Goal: Task Accomplishment & Management: Manage account settings

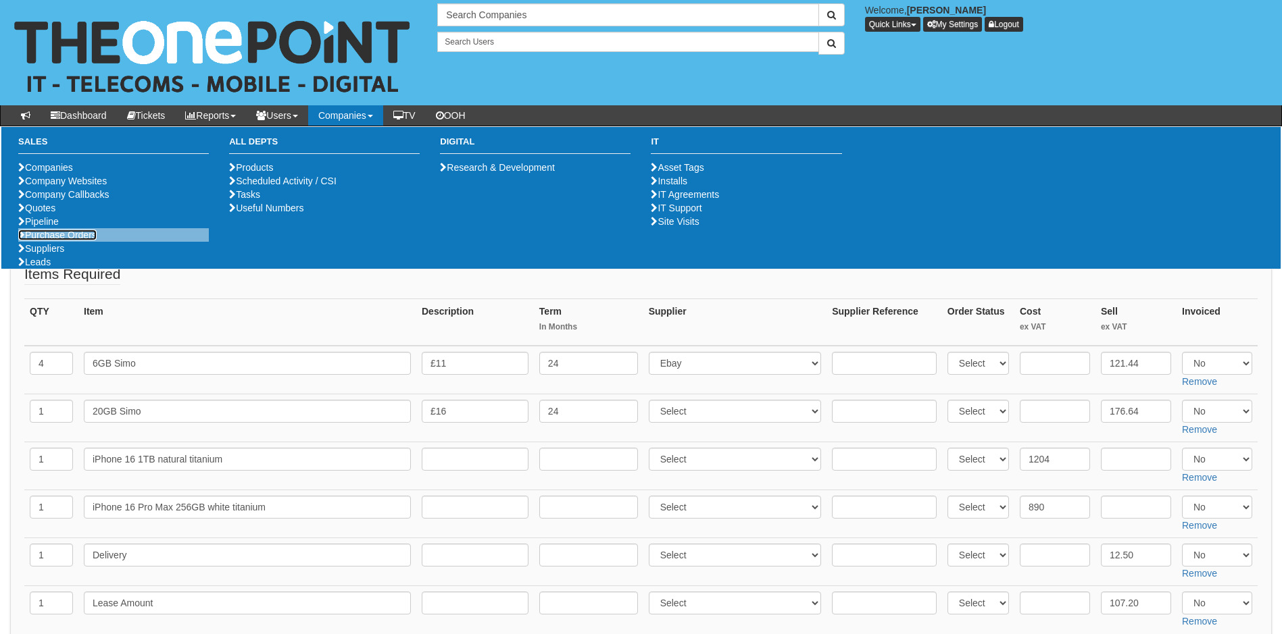
click at [57, 241] on link "Purchase Orders" at bounding box center [57, 235] width 78 height 11
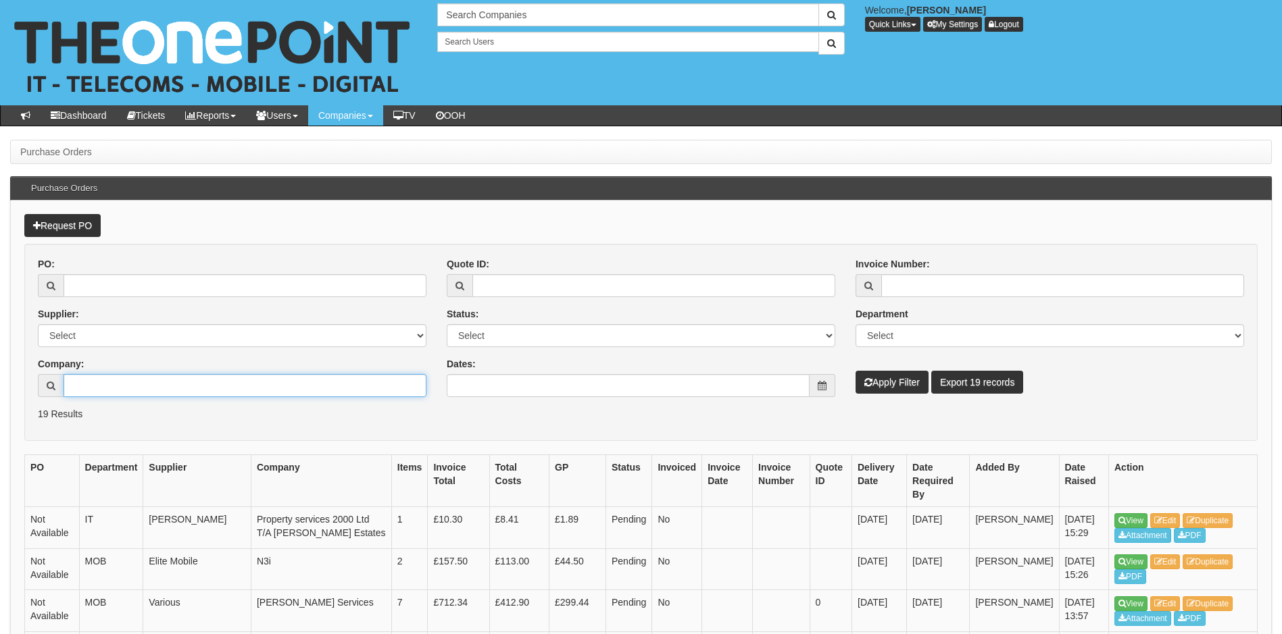
click at [122, 388] on input "Company:" at bounding box center [245, 385] width 363 height 23
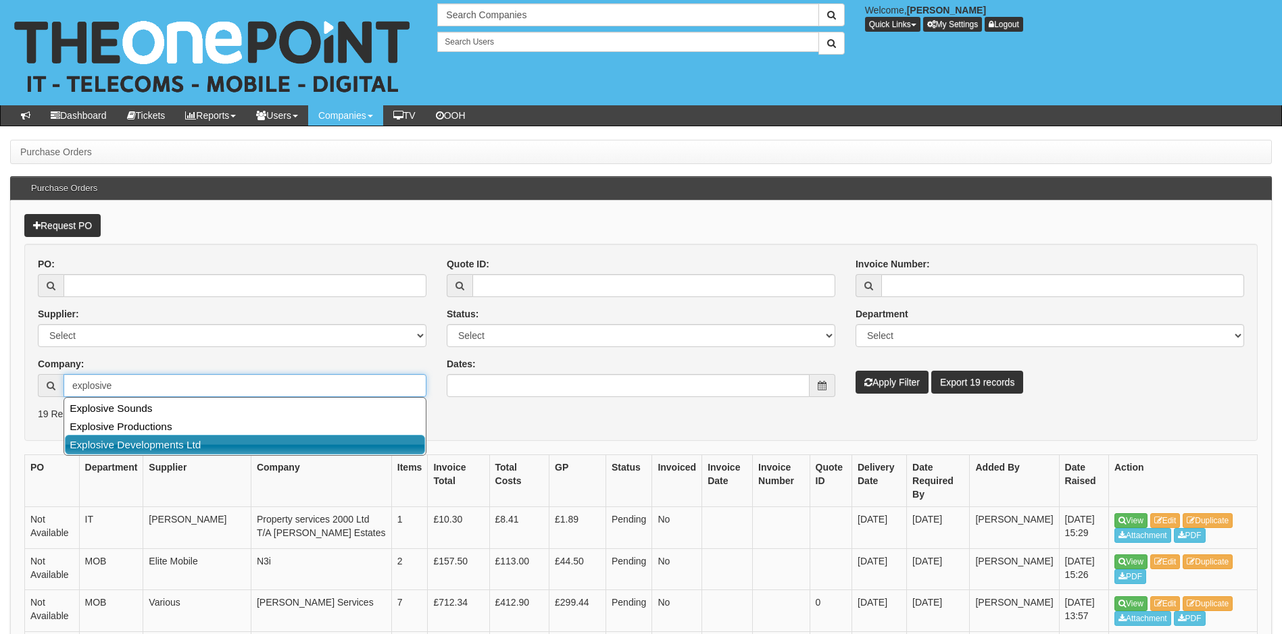
click at [180, 441] on link "Explosive Developments Ltd" at bounding box center [245, 445] width 360 height 20
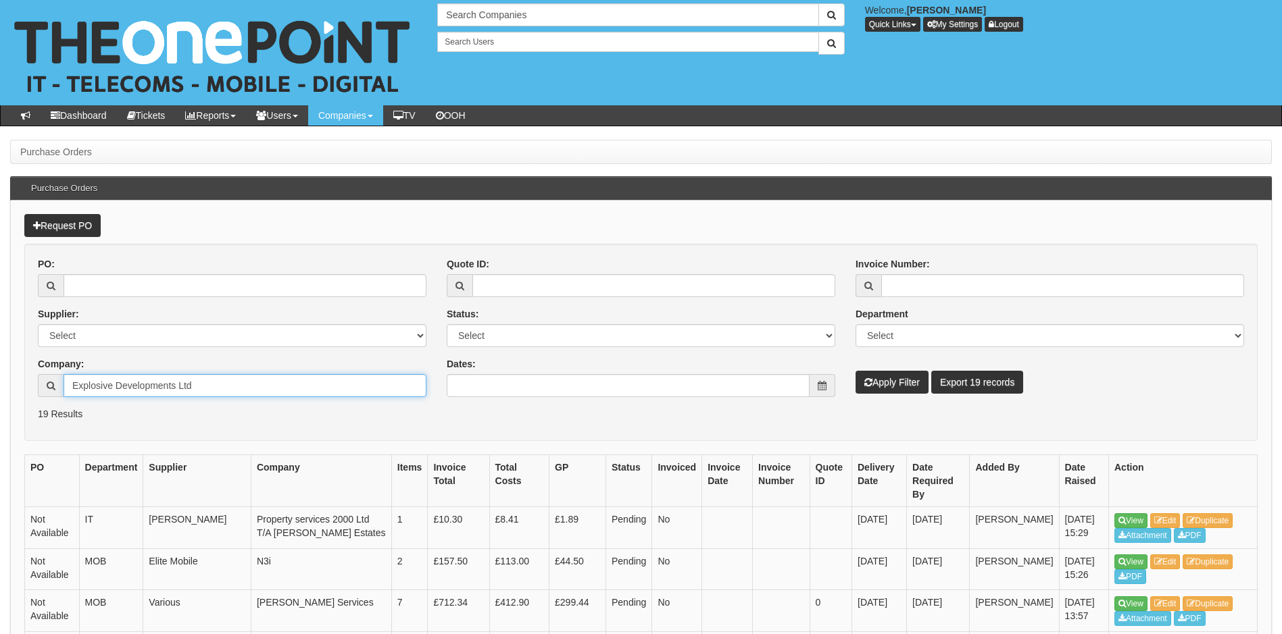
type input "Explosive Developments Ltd"
click at [884, 386] on button "Apply Filter" at bounding box center [891, 382] width 73 height 23
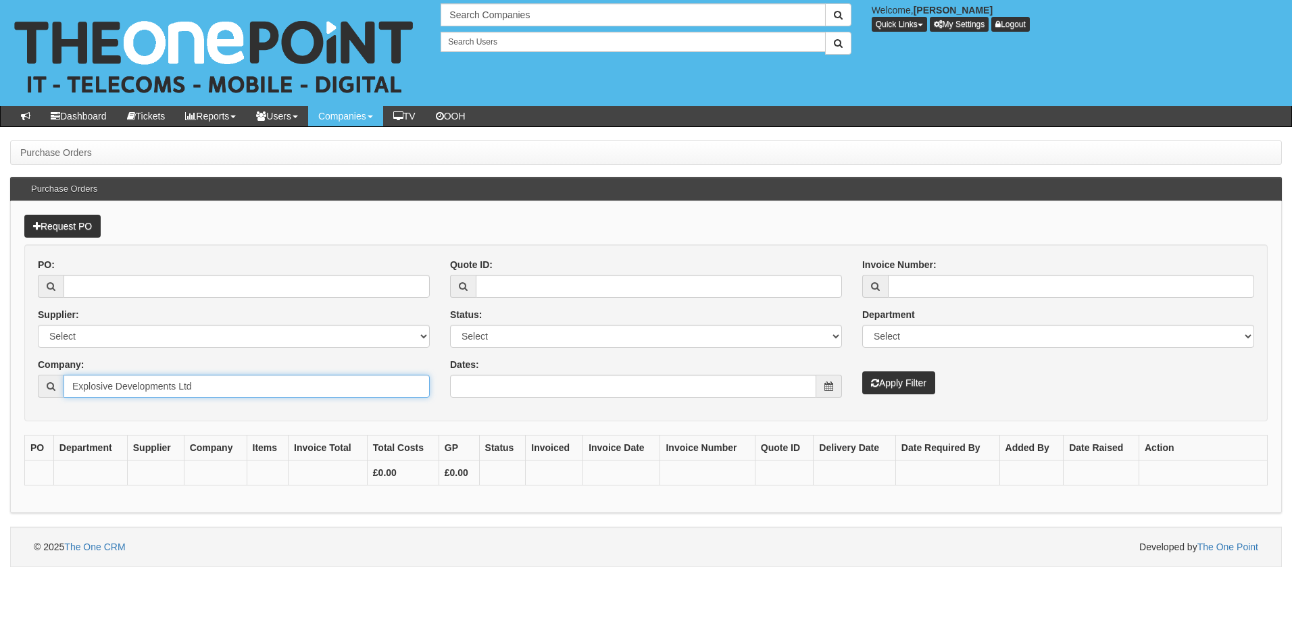
click at [252, 388] on input "Explosive Developments Ltd" at bounding box center [247, 386] width 366 height 23
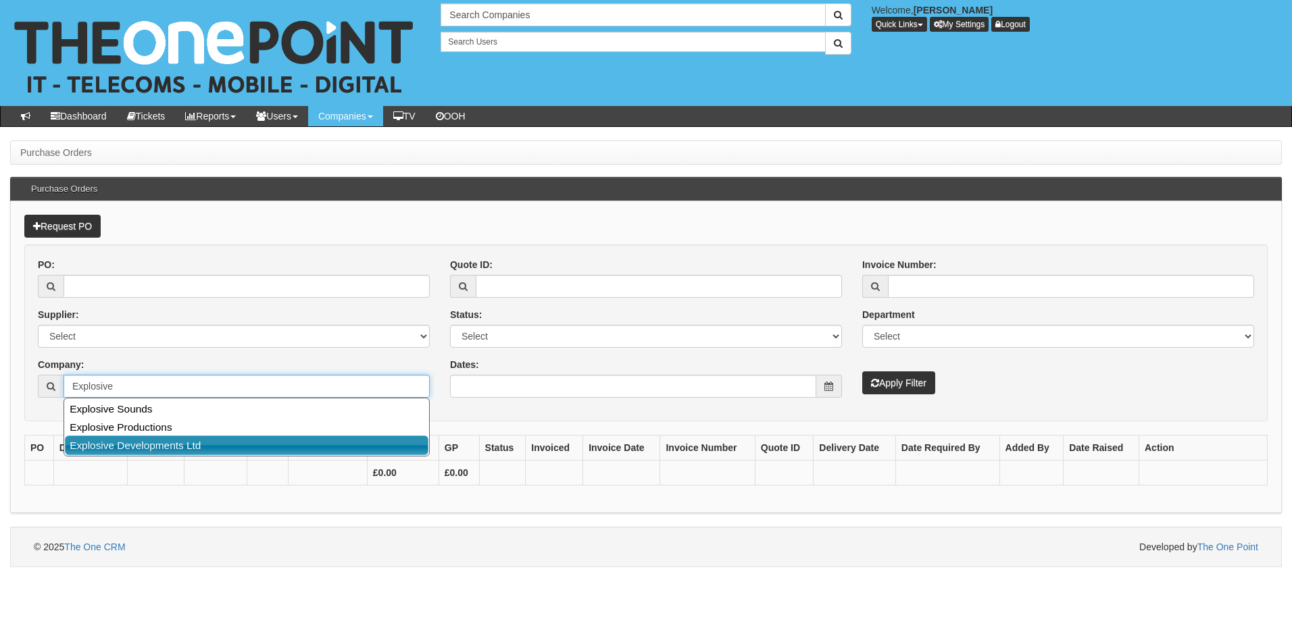
click at [170, 442] on link "Explosive Developments Ltd" at bounding box center [246, 446] width 363 height 20
type input "Explosive Developments Ltd"
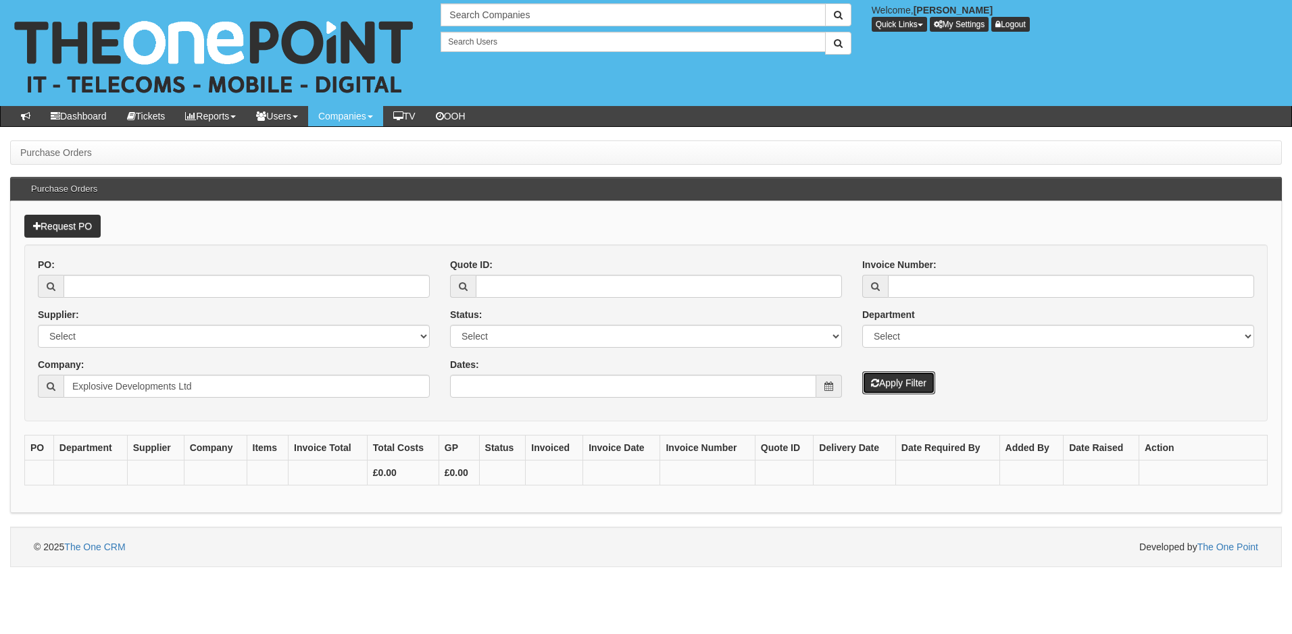
click at [901, 380] on button "Apply Filter" at bounding box center [898, 383] width 73 height 23
drag, startPoint x: 205, startPoint y: 386, endPoint x: -124, endPoint y: 384, distance: 329.7
click at [0, 384] on html "× Send Email × Add Appointment × Create Ticket × Create Proactive Activity × Ad…" at bounding box center [646, 284] width 1292 height 568
click at [105, 292] on input "PO:" at bounding box center [247, 286] width 366 height 23
type input "18993"
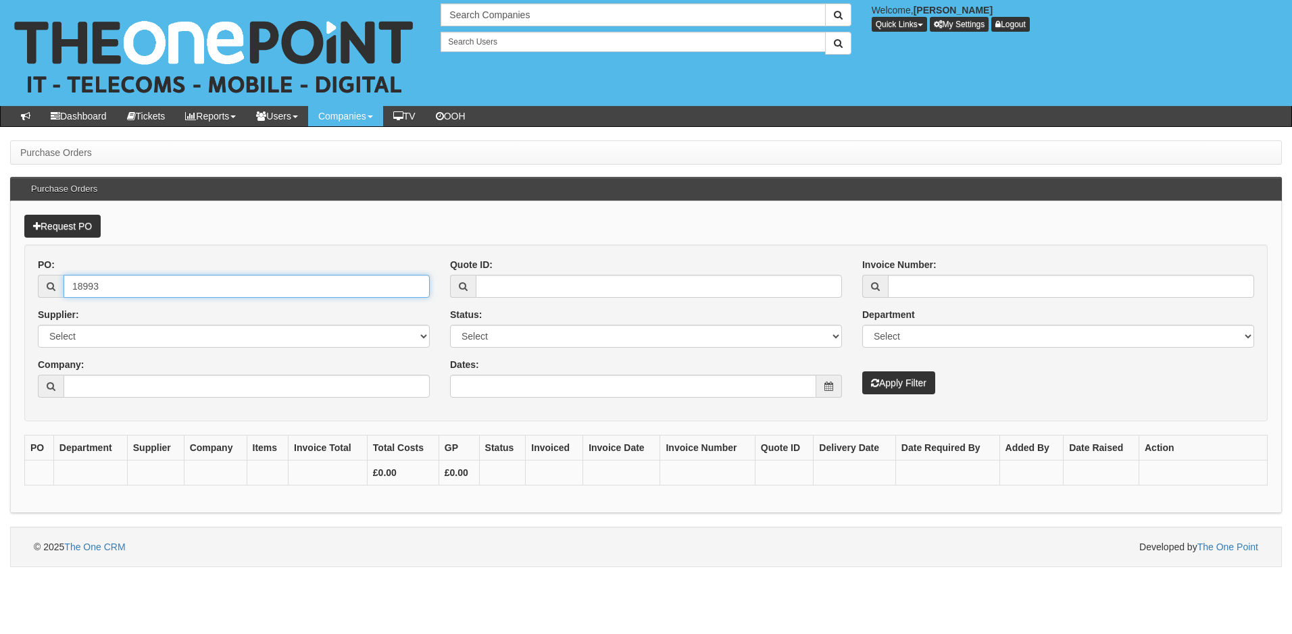
click at [862, 372] on button "Apply Filter" at bounding box center [898, 383] width 73 height 23
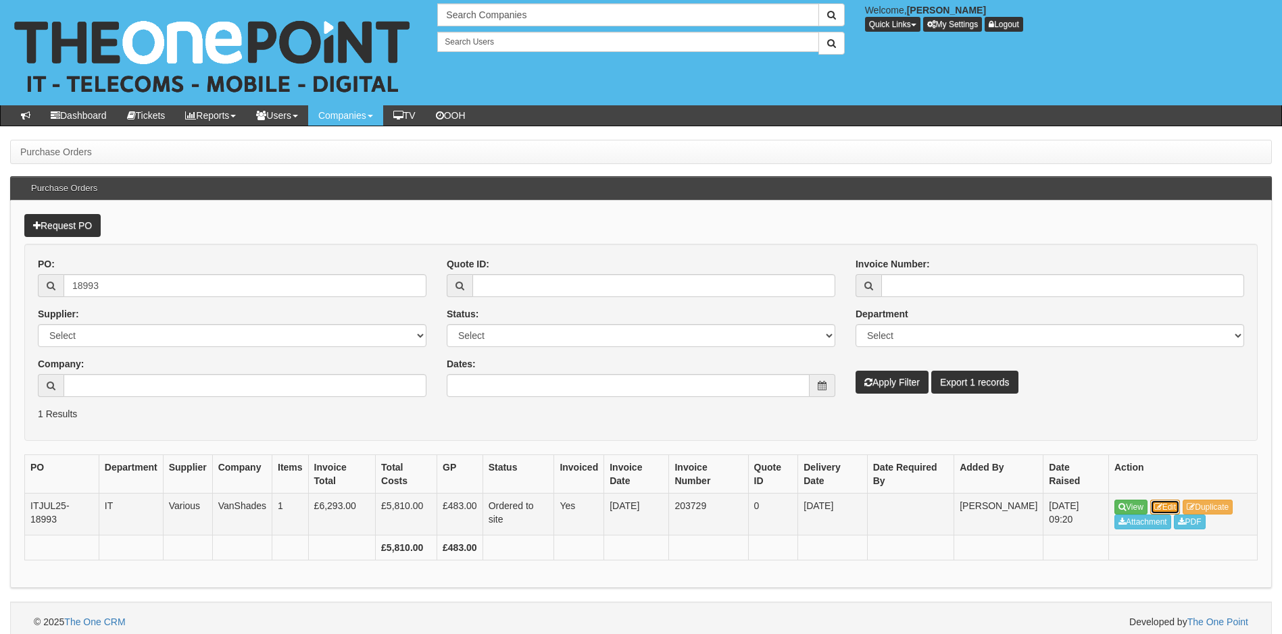
click at [1173, 507] on link "Edit" at bounding box center [1165, 507] width 30 height 15
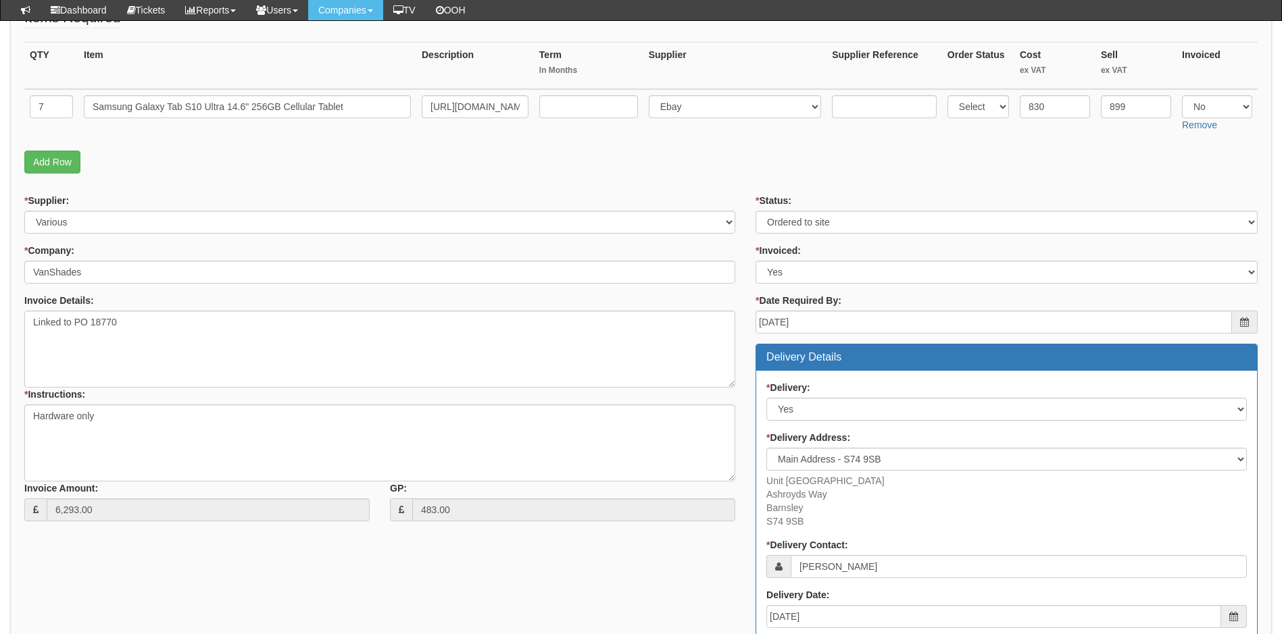
scroll to position [155, 0]
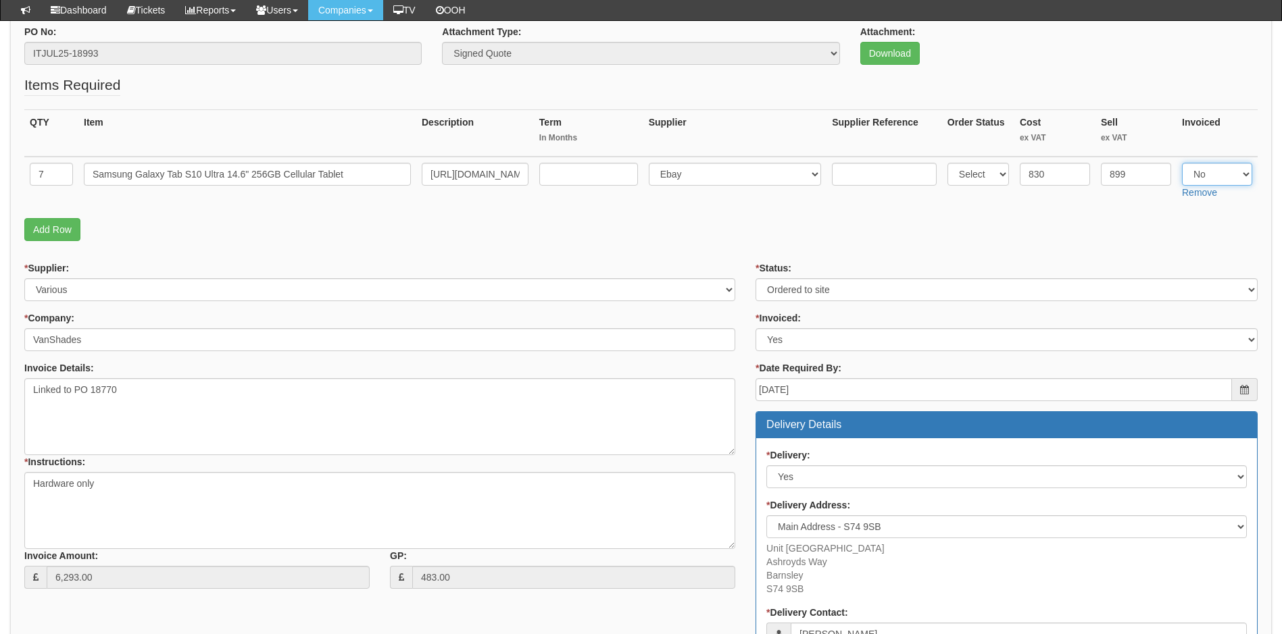
click at [1228, 172] on select "Select Yes No N/A" at bounding box center [1217, 174] width 70 height 23
select select "Yes"
click at [1182, 163] on select "Select Yes No N/A" at bounding box center [1217, 174] width 70 height 23
click at [993, 234] on p "Add Row" at bounding box center [640, 229] width 1233 height 23
click at [814, 286] on select "Select Approved Completed Delivered Invoiced Ordered Ordered to site Part Order…" at bounding box center [1006, 289] width 502 height 23
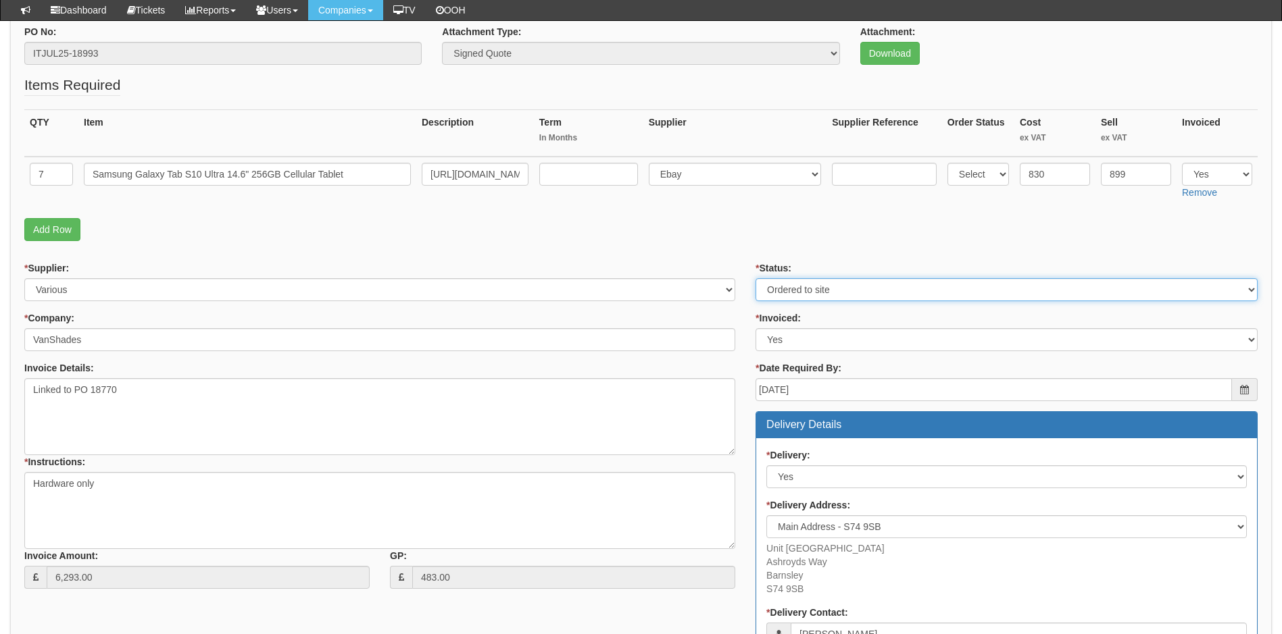
select select "4"
click at [755, 278] on select "Select Approved Completed Delivered Invoiced Ordered Ordered to site Part Order…" at bounding box center [1006, 289] width 502 height 23
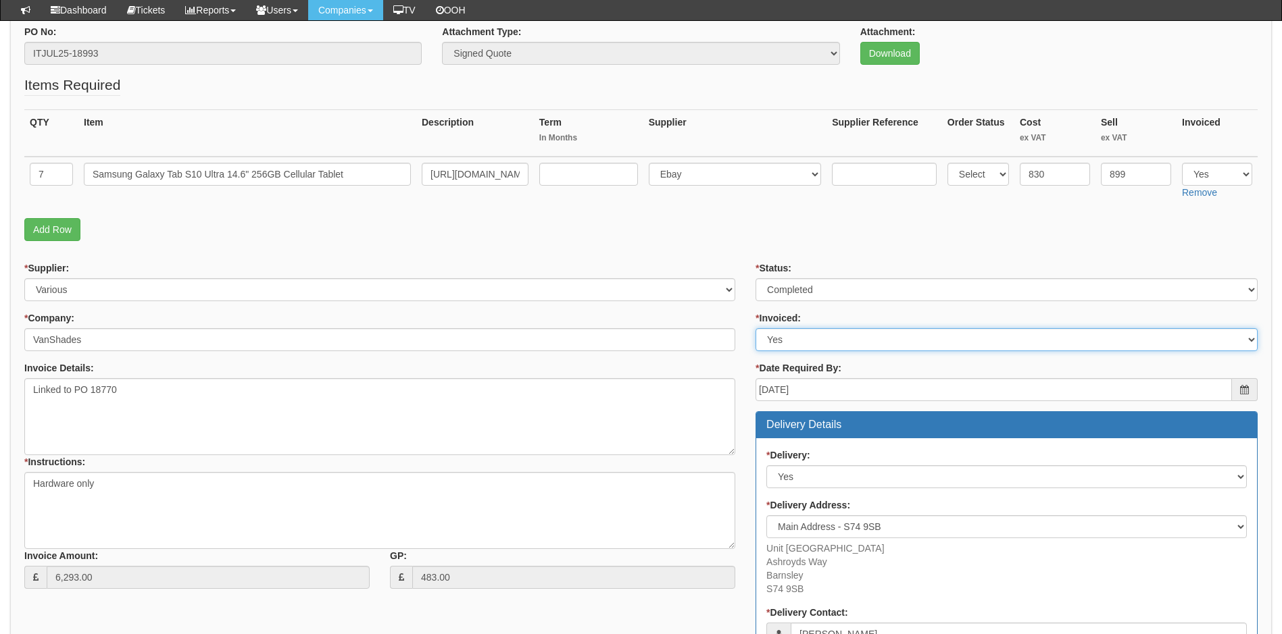
click at [801, 345] on select "Select Yes No N/A STB (part of order)" at bounding box center [1006, 339] width 502 height 23
click at [755, 328] on select "Select Yes No N/A STB (part of order)" at bounding box center [1006, 339] width 502 height 23
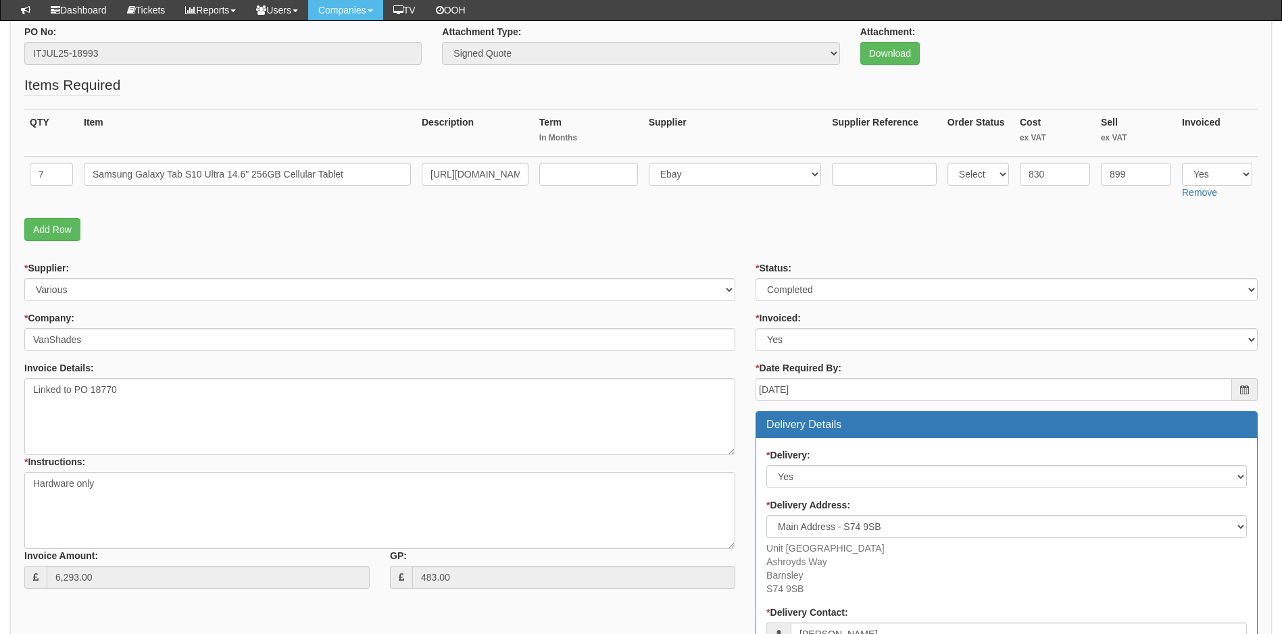
click at [745, 310] on div "* Supplier: Select 123 REG.co.uk 1Password 3 4Gon AA Jones Electric Ltd Abzorb …" at bounding box center [379, 430] width 731 height 338
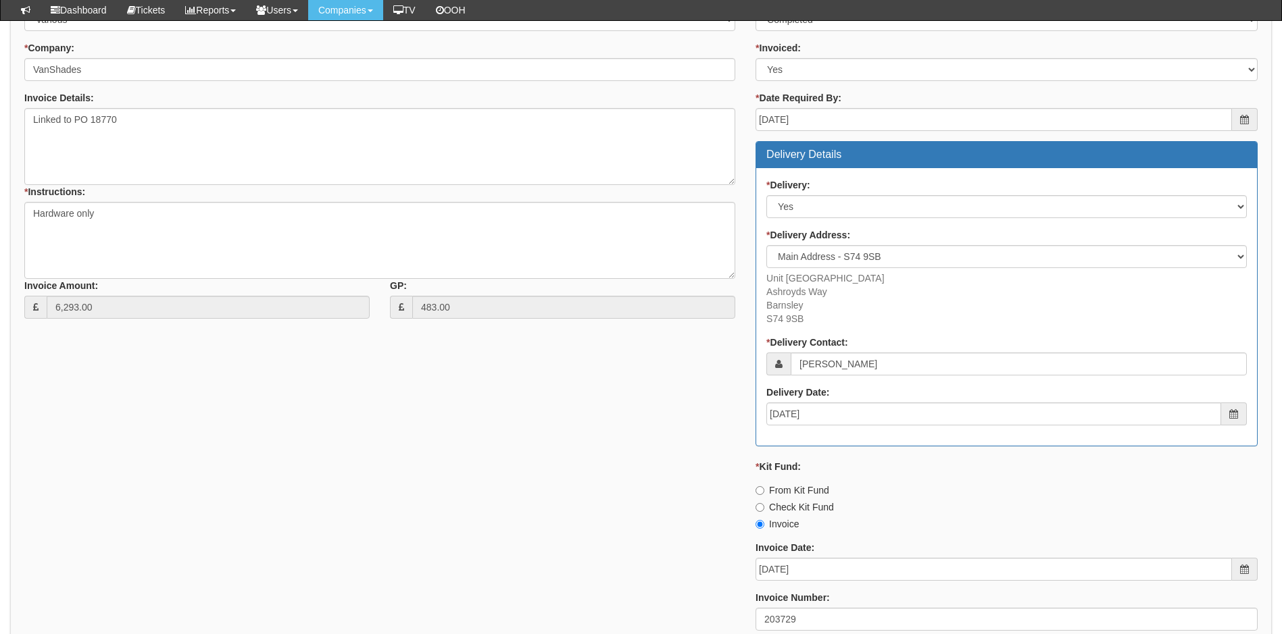
scroll to position [628, 0]
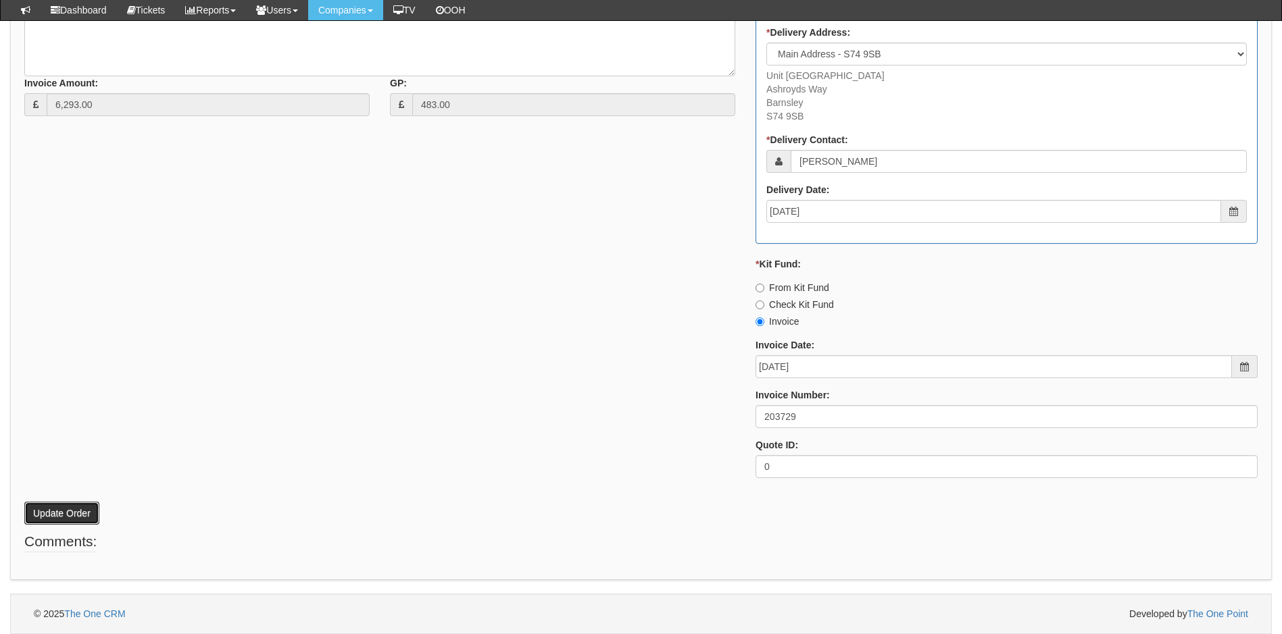
click at [57, 515] on button "Update Order" at bounding box center [61, 513] width 75 height 23
